Goal: Task Accomplishment & Management: Manage account settings

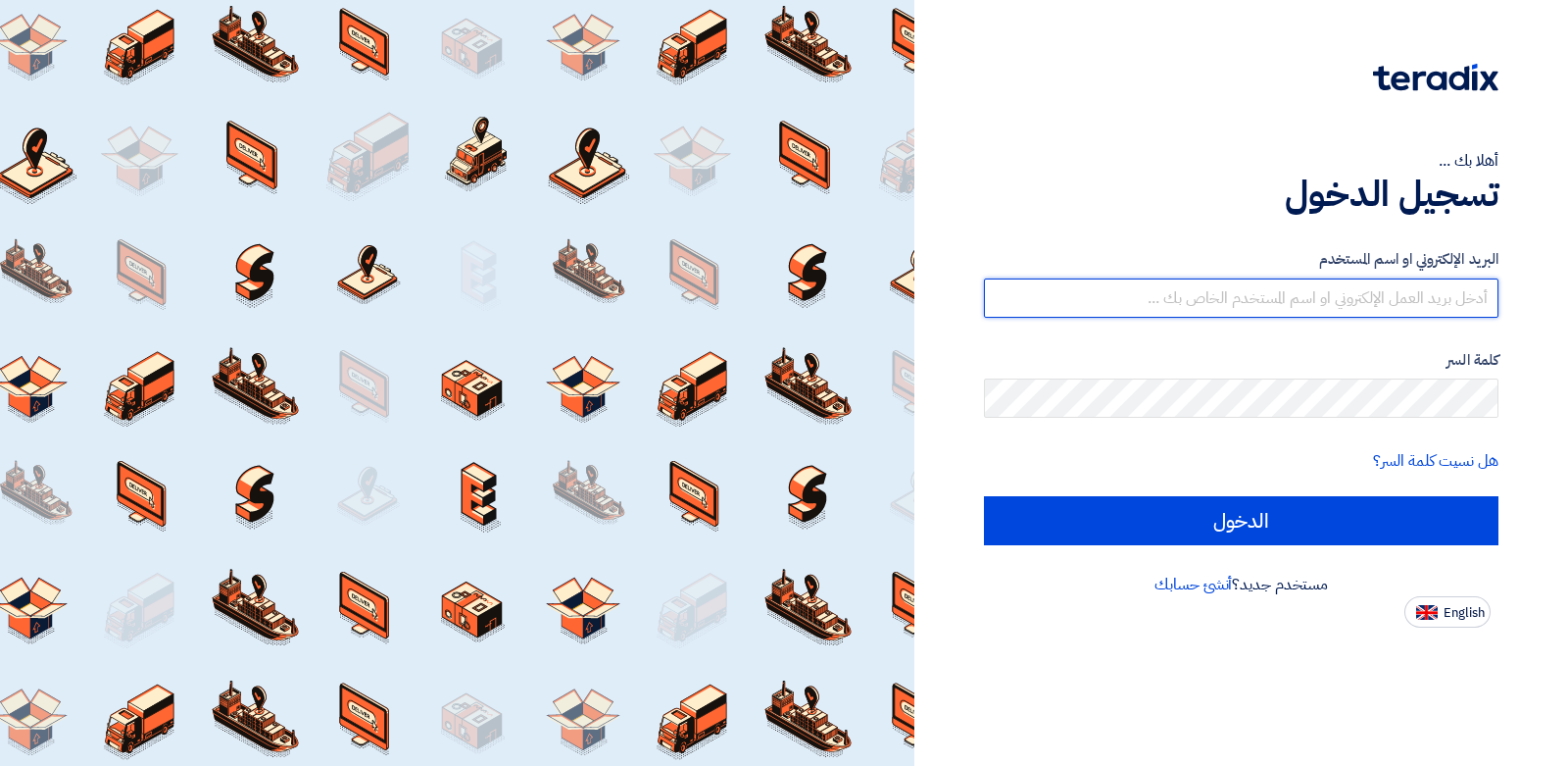
click at [1298, 289] on input "text" at bounding box center [1241, 298] width 514 height 39
type input "[PERSON_NAME][EMAIL_ADDRESS][DOMAIN_NAME]"
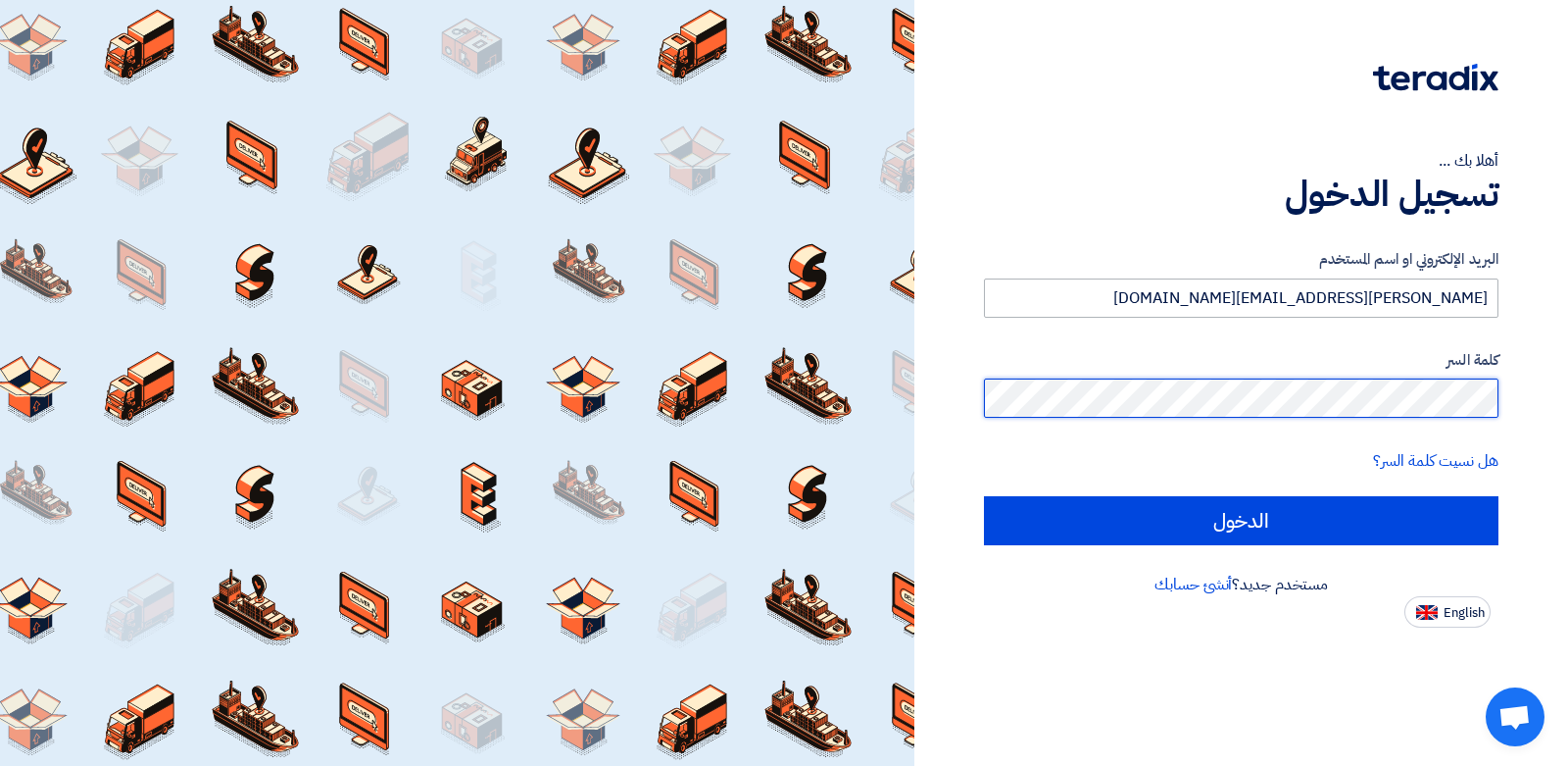
click at [984, 496] on input "الدخول" at bounding box center [1241, 521] width 514 height 49
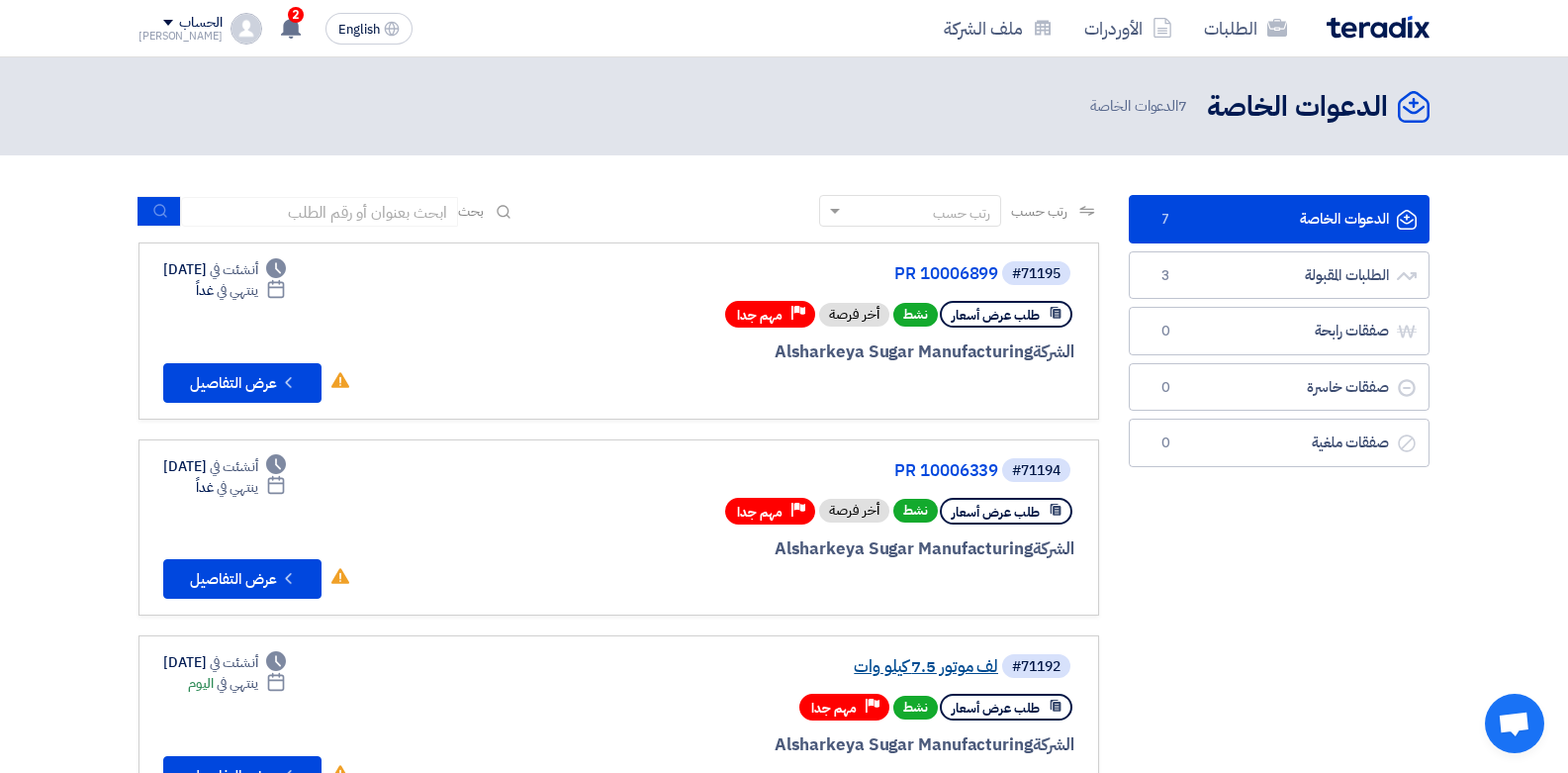
click at [922, 668] on link "لف موتور 7.5 كيلو وات" at bounding box center [800, 667] width 396 height 18
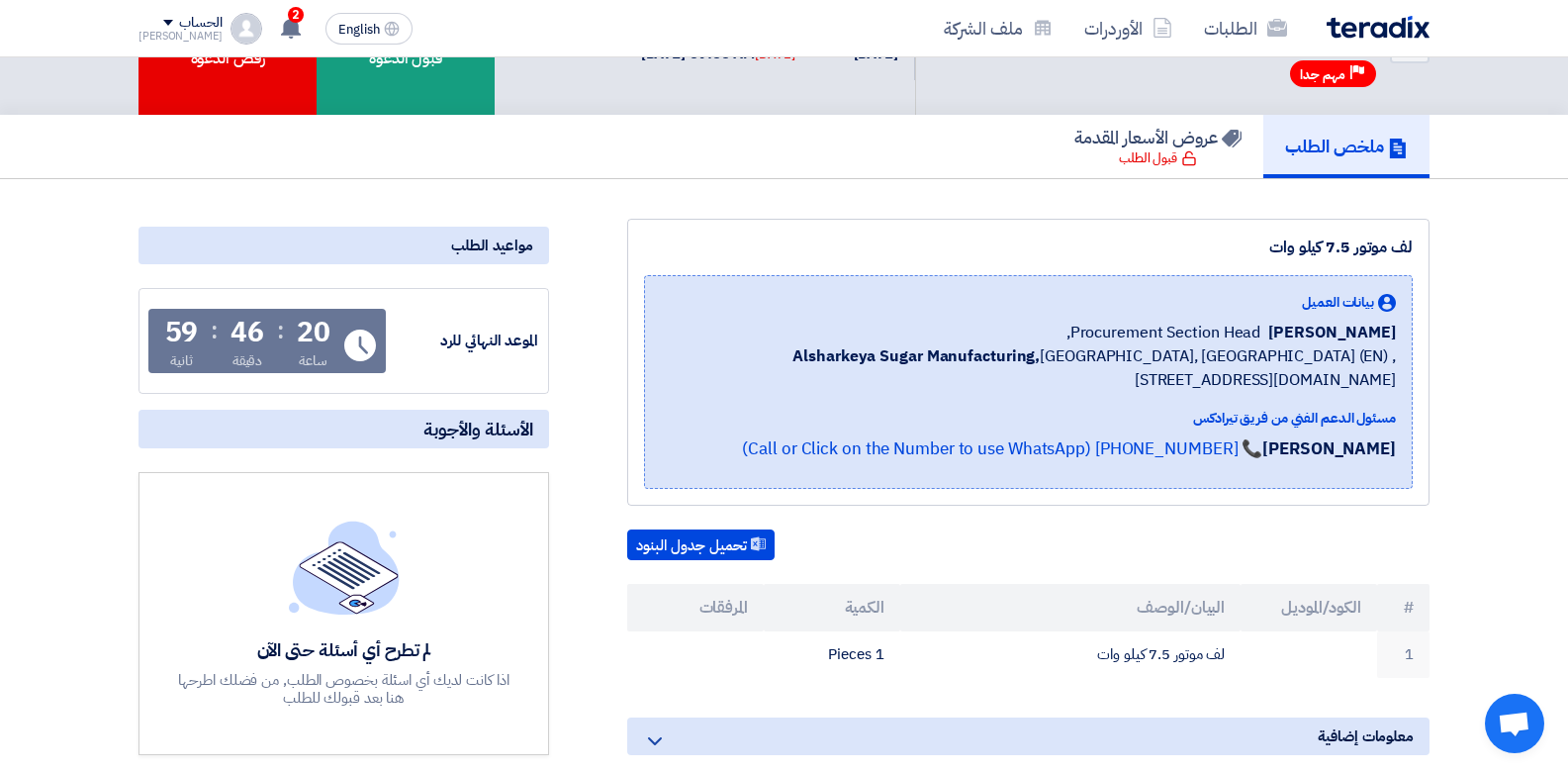
scroll to position [76, 0]
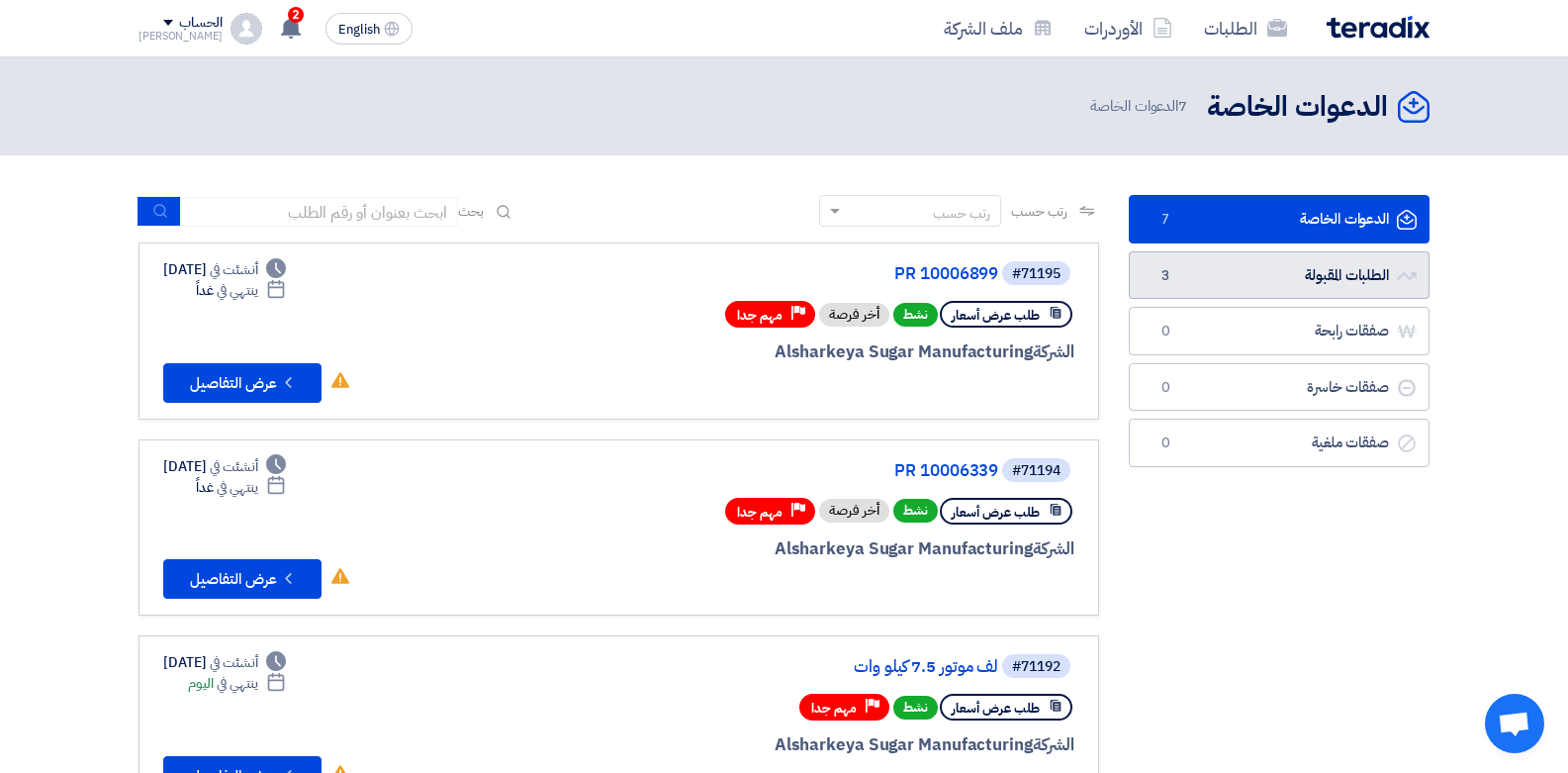
click at [1301, 270] on link "الطلبات المقبولة الطلبات المقبولة 3" at bounding box center [1278, 276] width 300 height 49
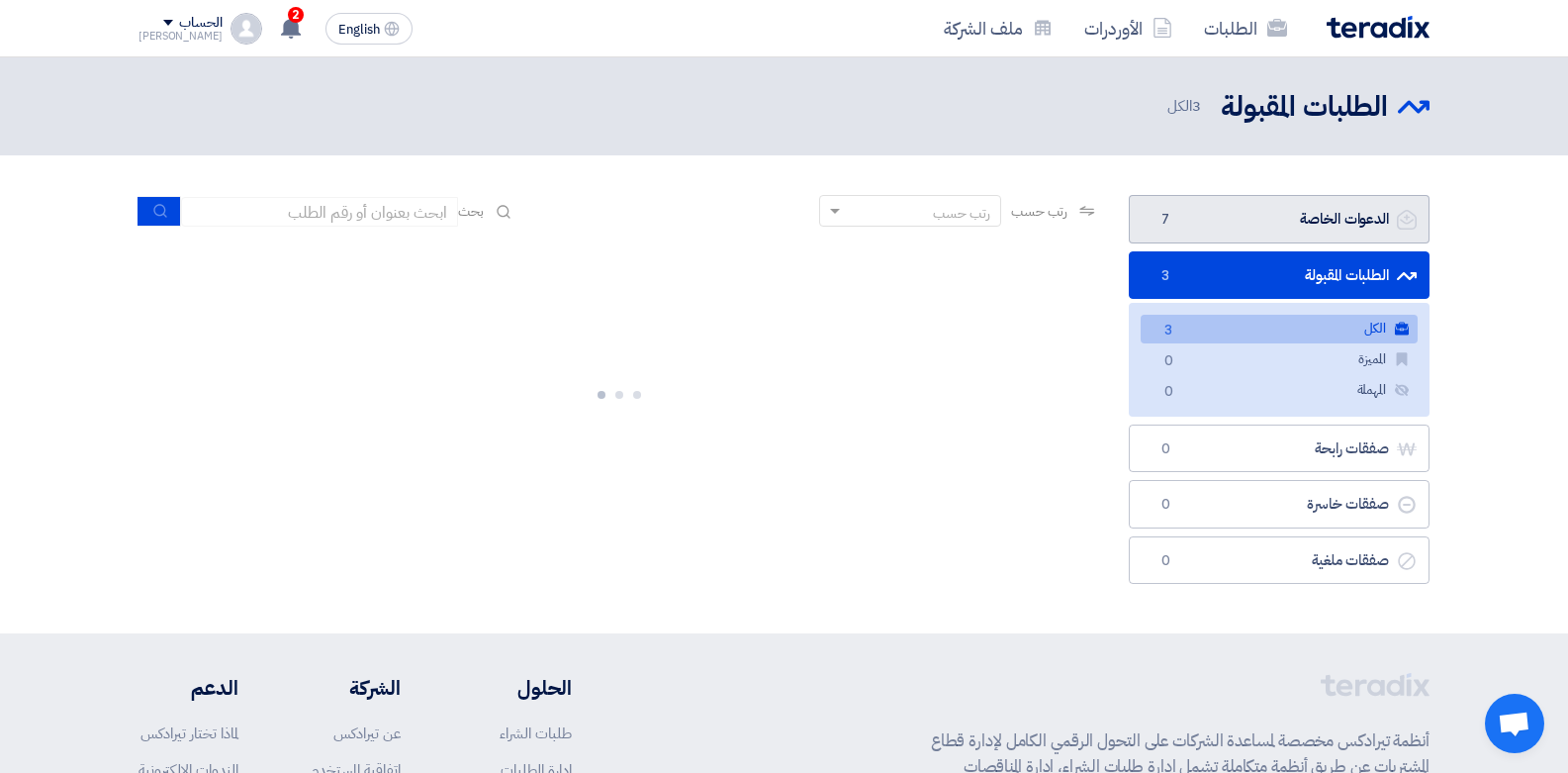
click at [1281, 225] on link "الدعوات الخاصة الدعوات الخاصة 7" at bounding box center [1278, 219] width 300 height 49
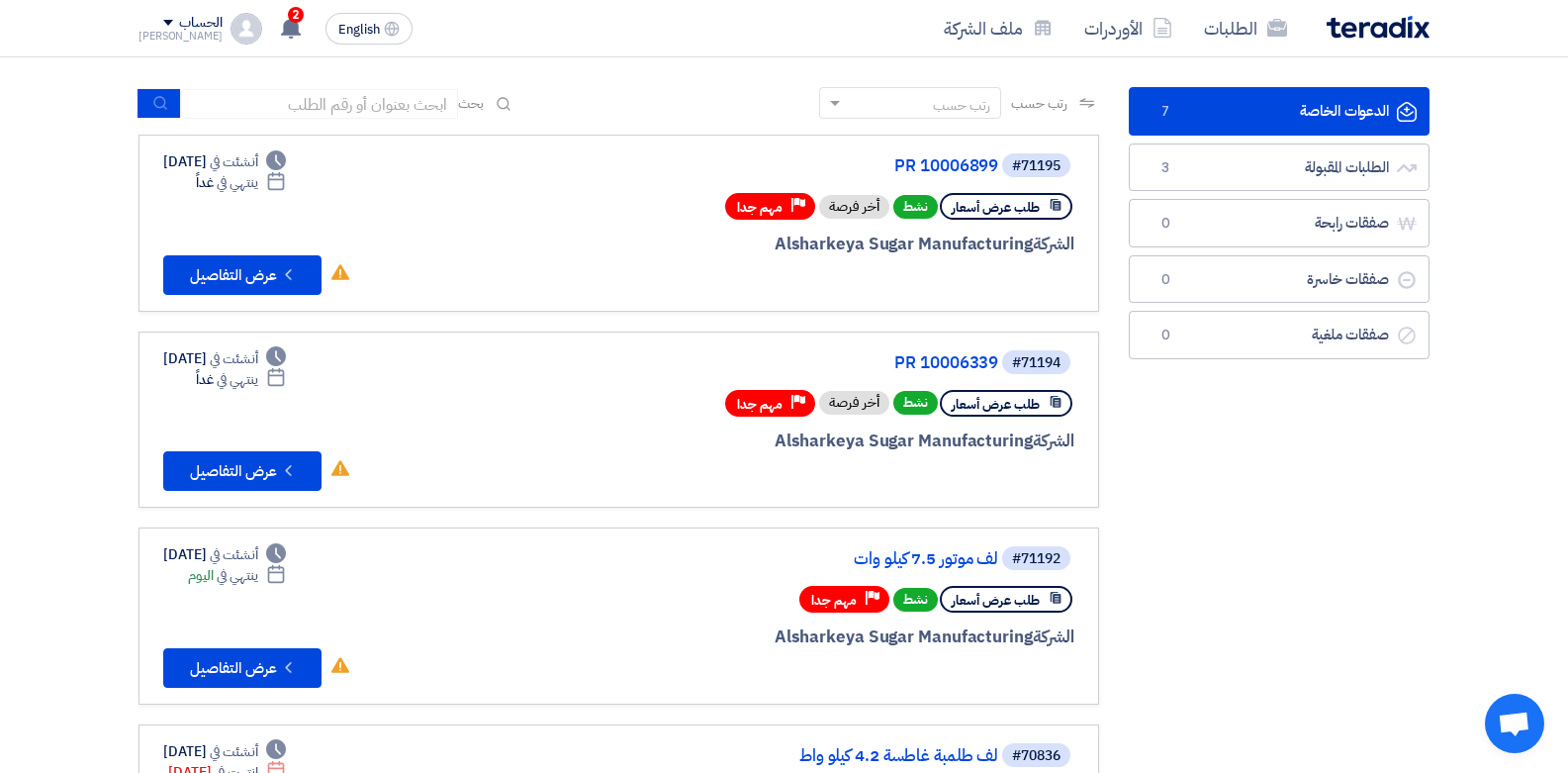
scroll to position [101, 0]
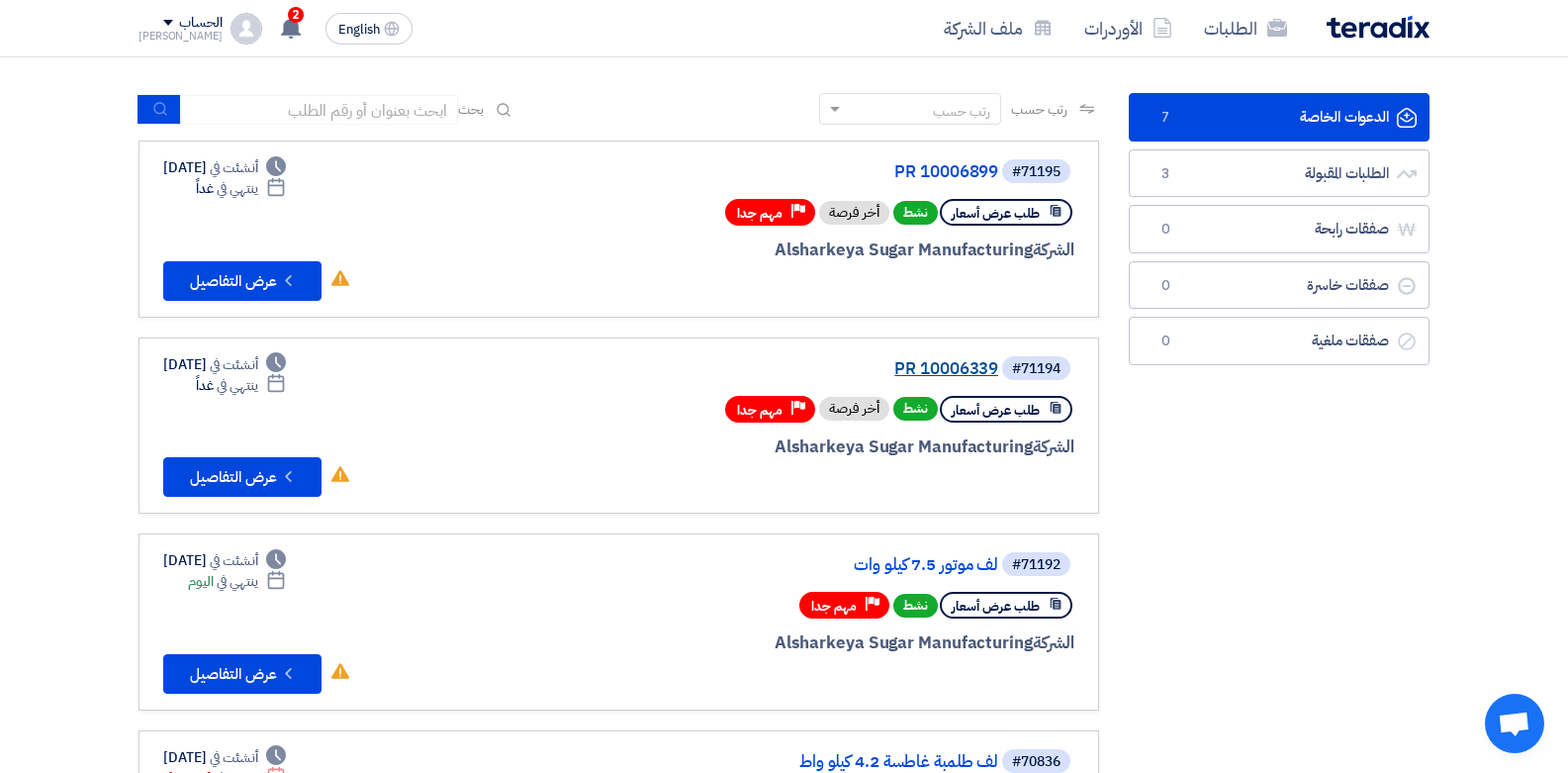
click at [918, 362] on link "PR 10006339" at bounding box center [800, 369] width 396 height 18
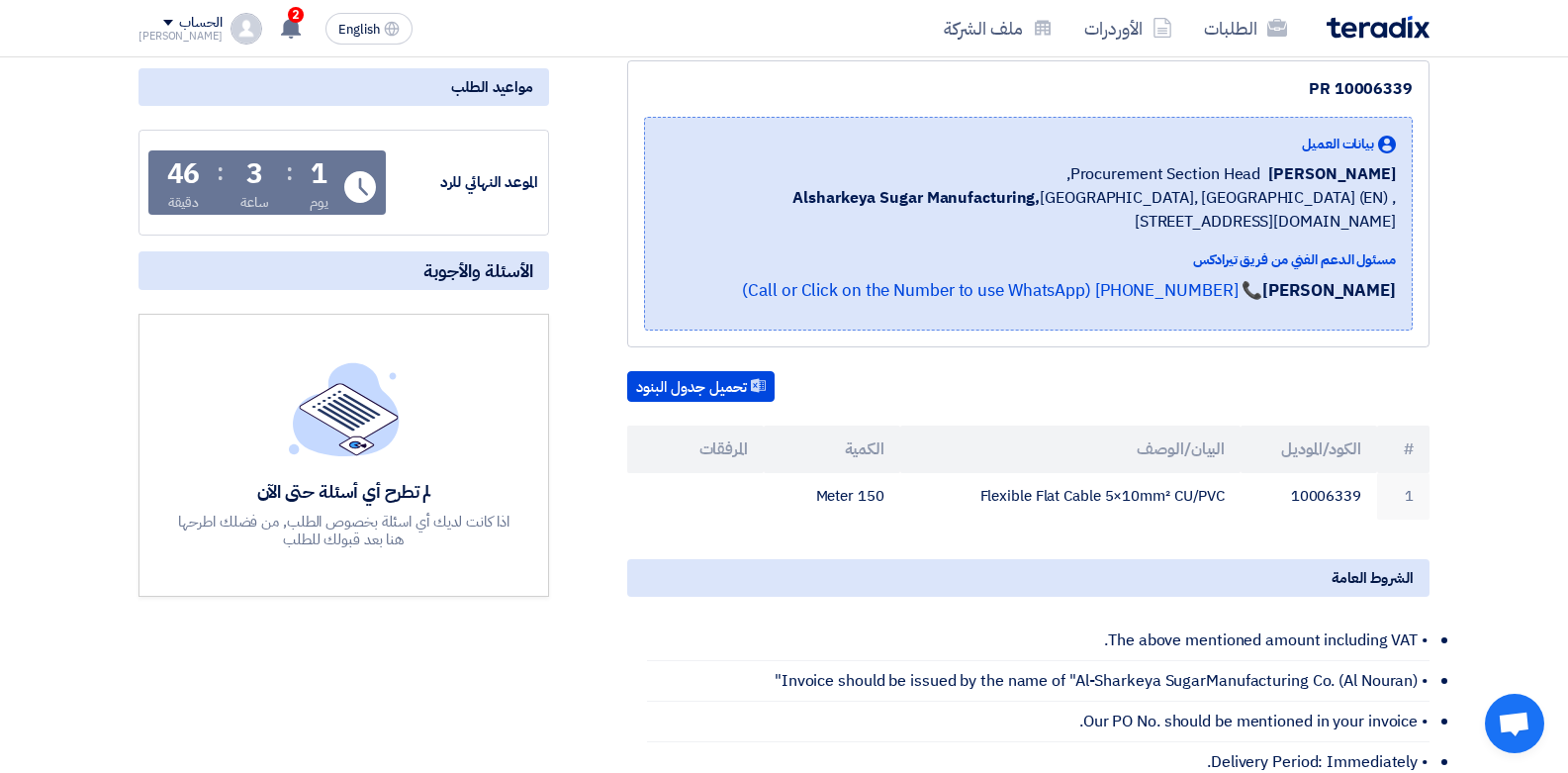
scroll to position [296, 0]
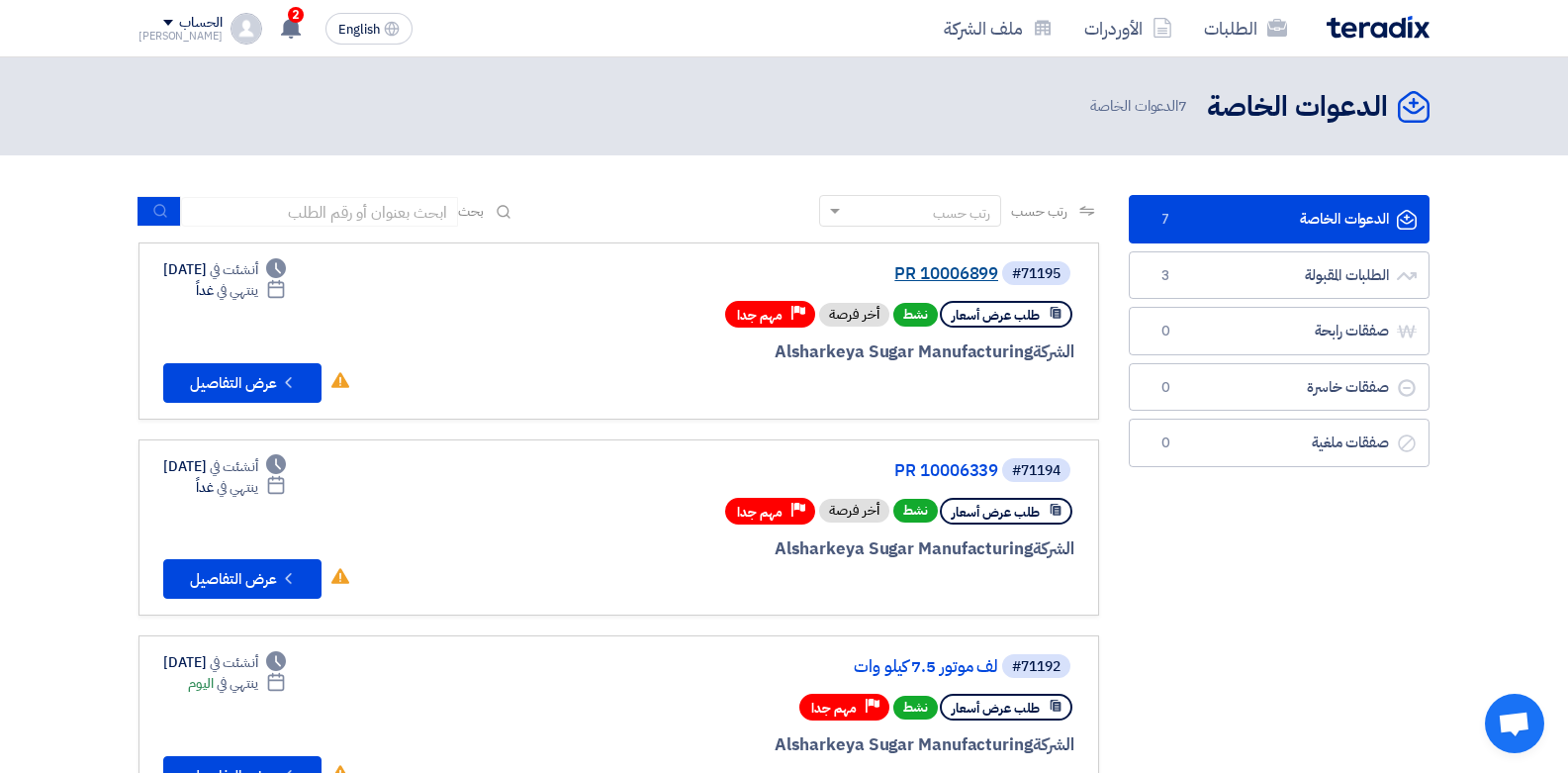
click at [952, 268] on link "PR 10006899" at bounding box center [800, 274] width 396 height 18
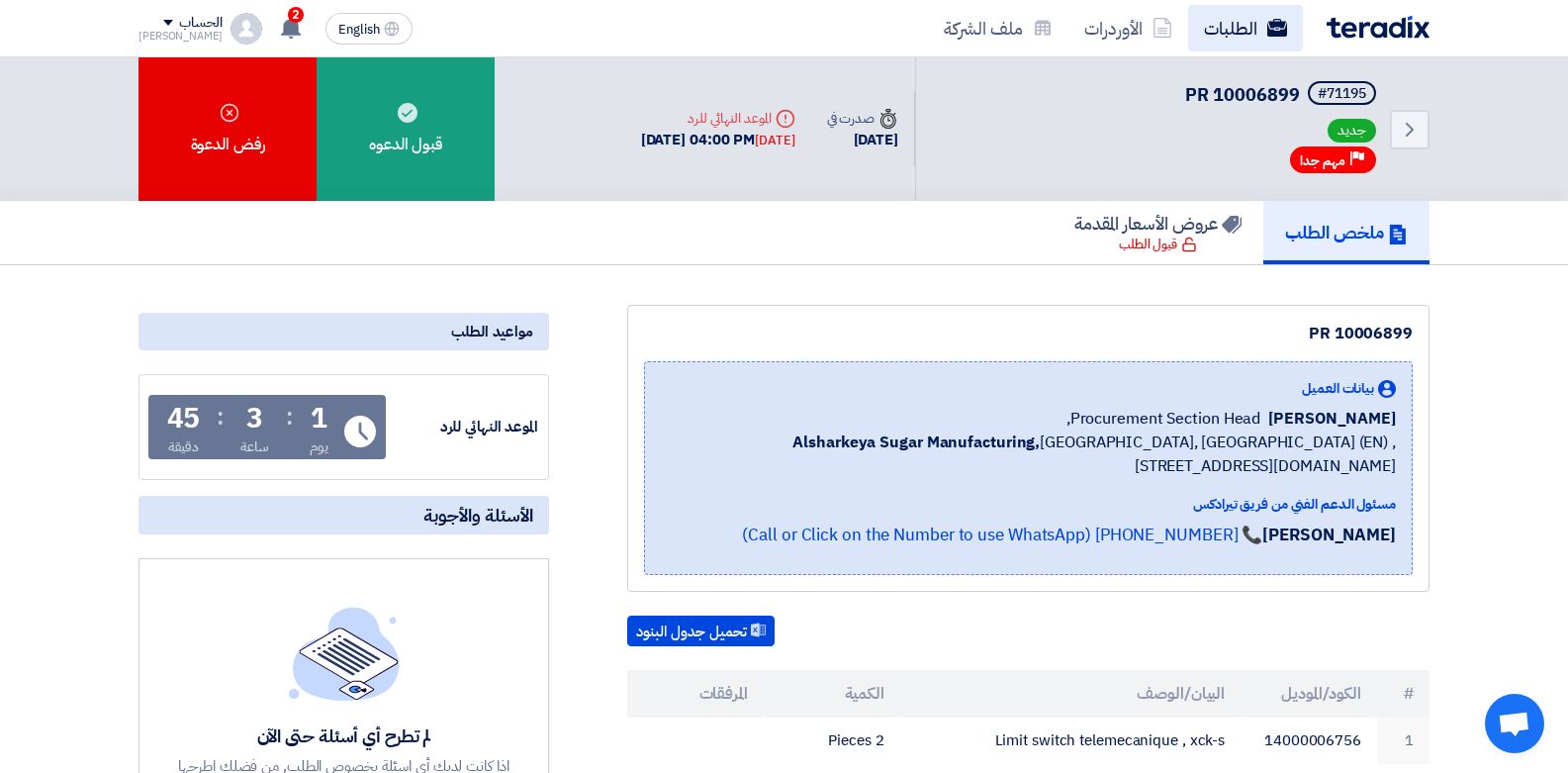
click at [1225, 30] on link "الطلبات" at bounding box center [1245, 28] width 114 height 47
